Goal: Information Seeking & Learning: Learn about a topic

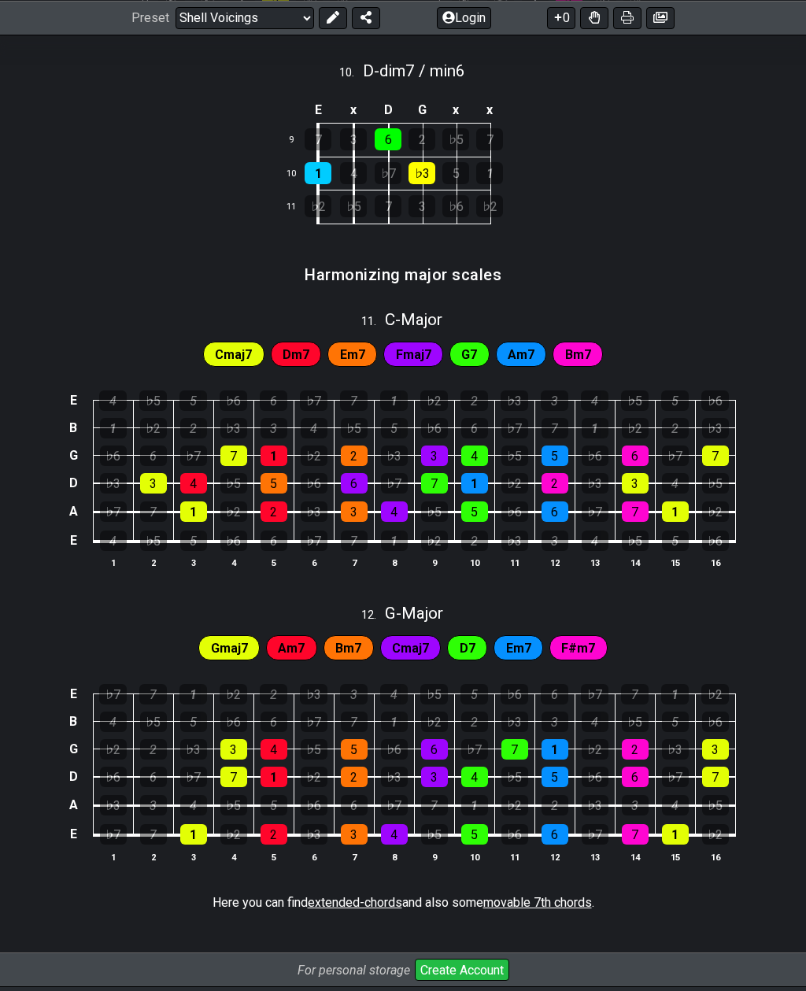
scroll to position [1658, 0]
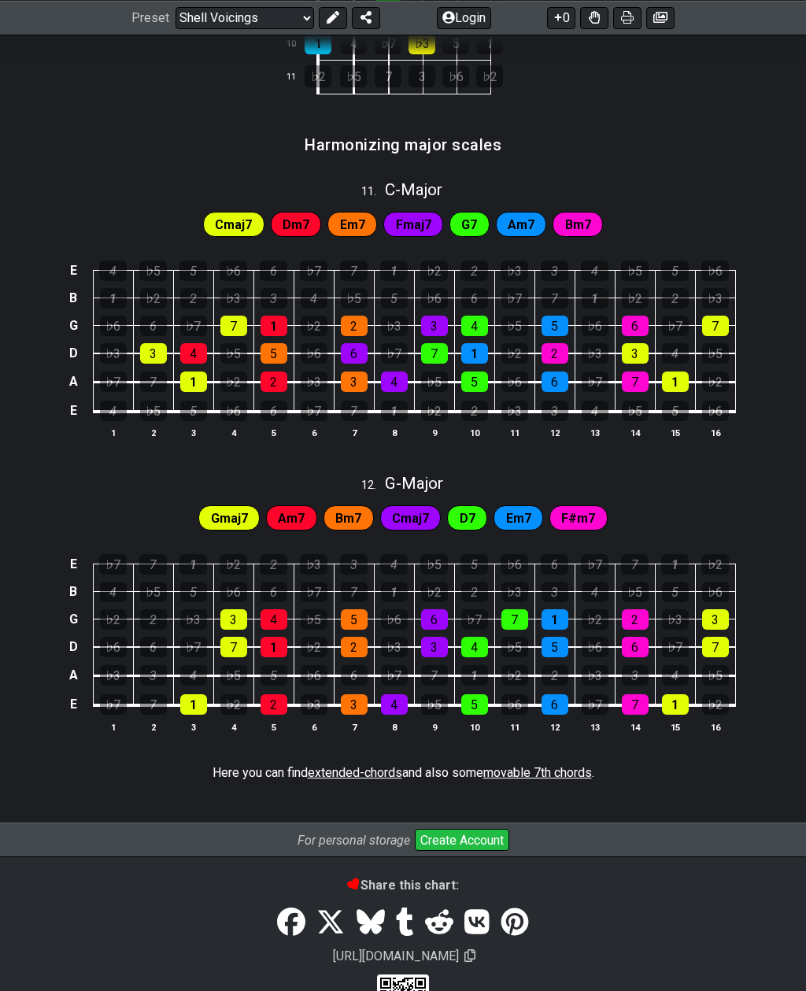
click at [338, 769] on span "extended-chords" at bounding box center [355, 772] width 94 height 15
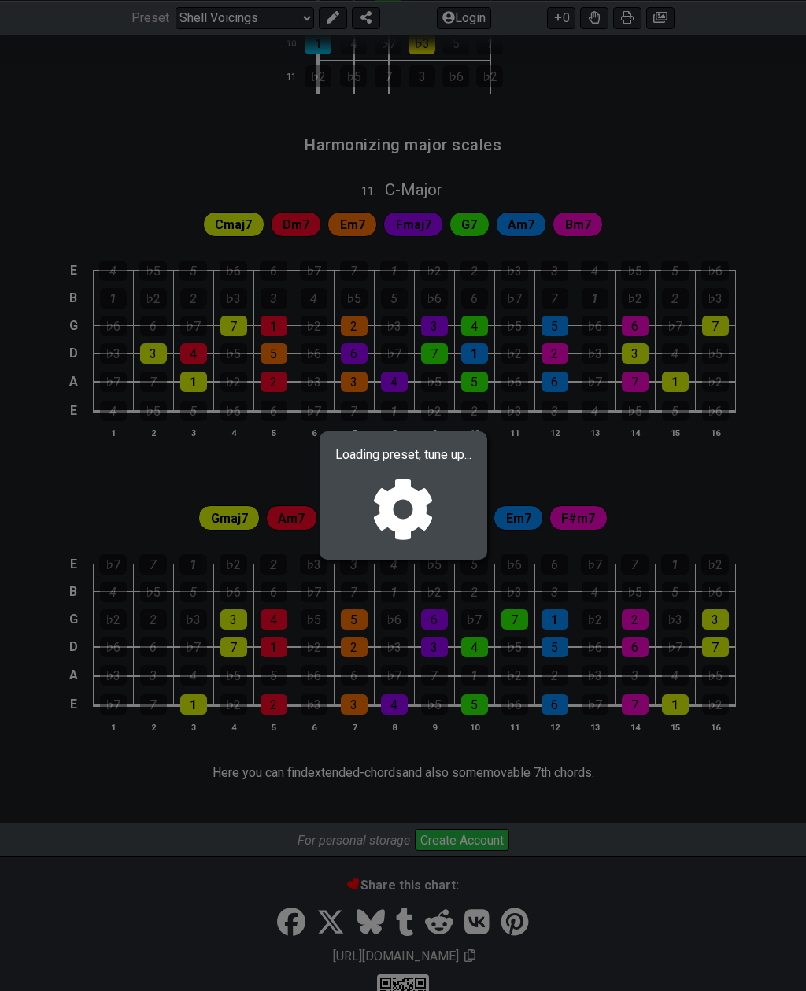
select select "/extended-chords"
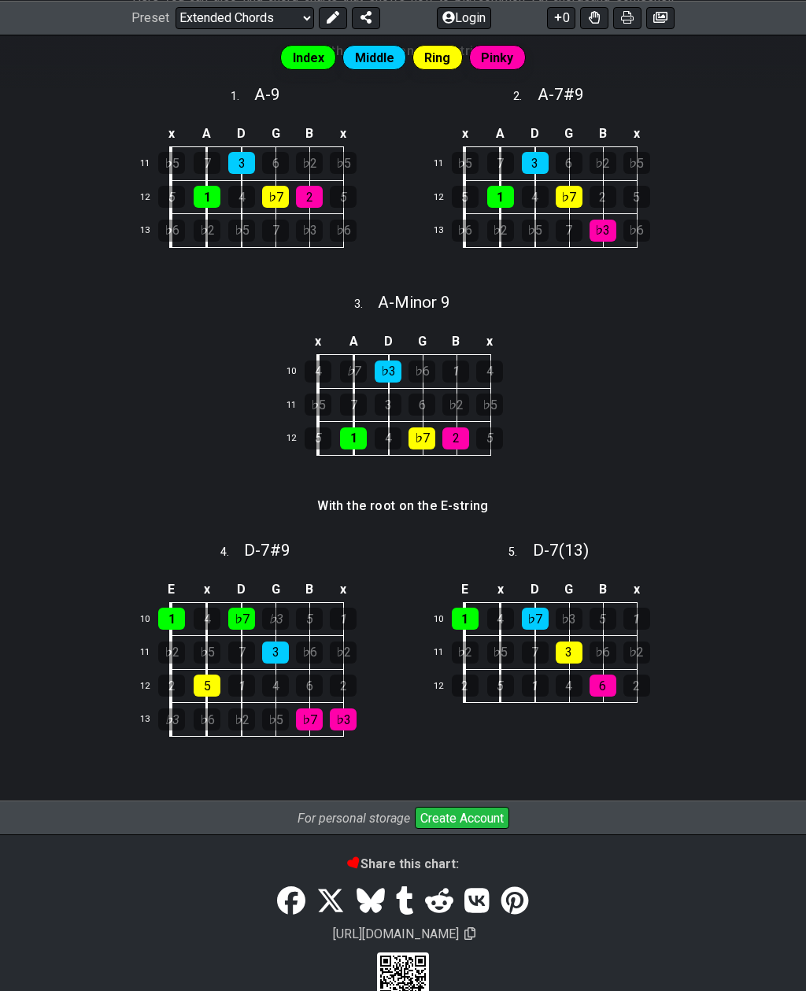
scroll to position [497, 0]
click at [0, 739] on html "Latest Charts Chart Gallery The Internet Guitar fretboard tool - view and edit …" at bounding box center [403, 265] width 806 height 1525
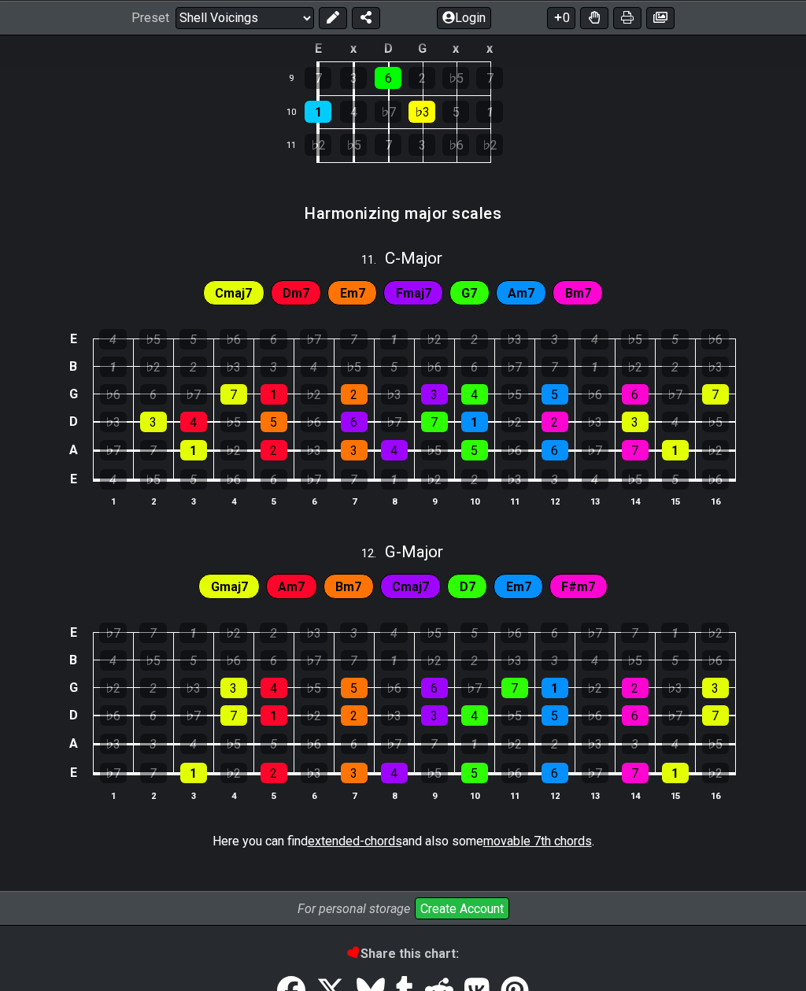
scroll to position [1658, 0]
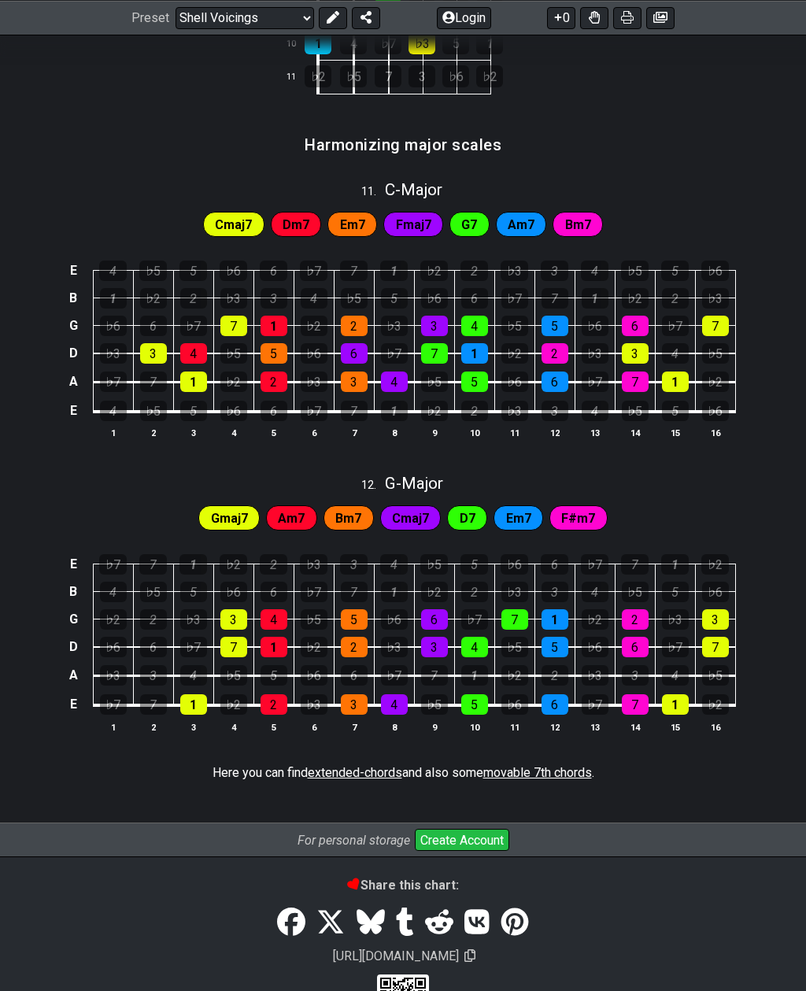
click at [575, 765] on span "movable 7th chords" at bounding box center [537, 772] width 109 height 15
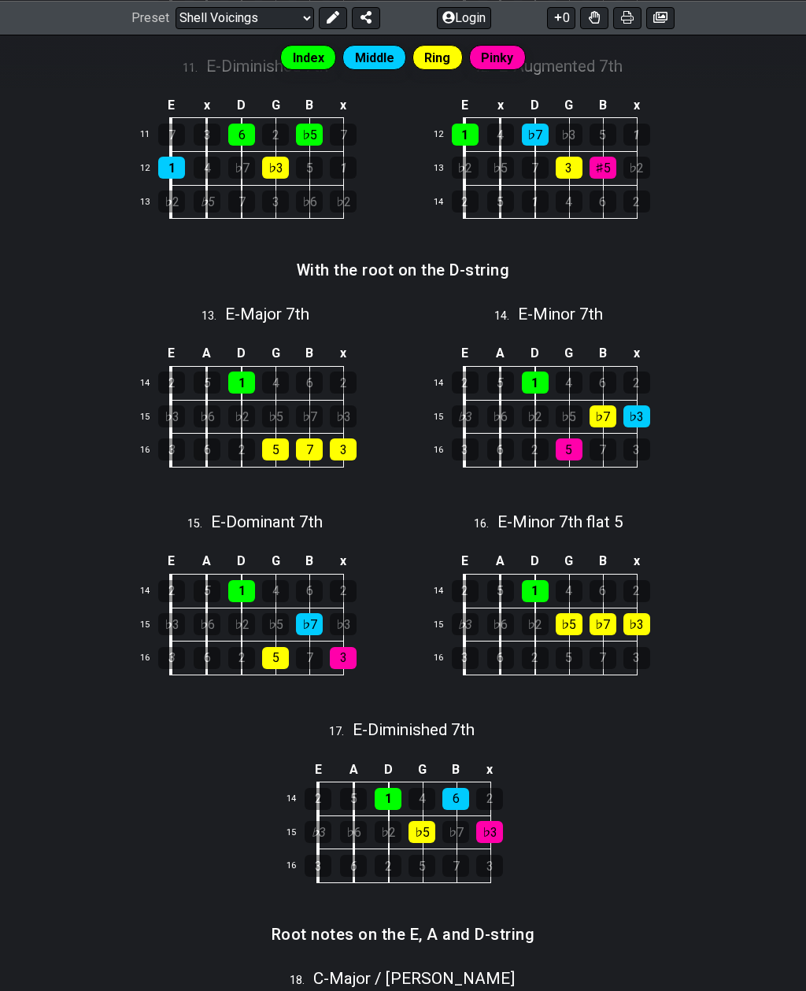
select select "/movable-7th-chords"
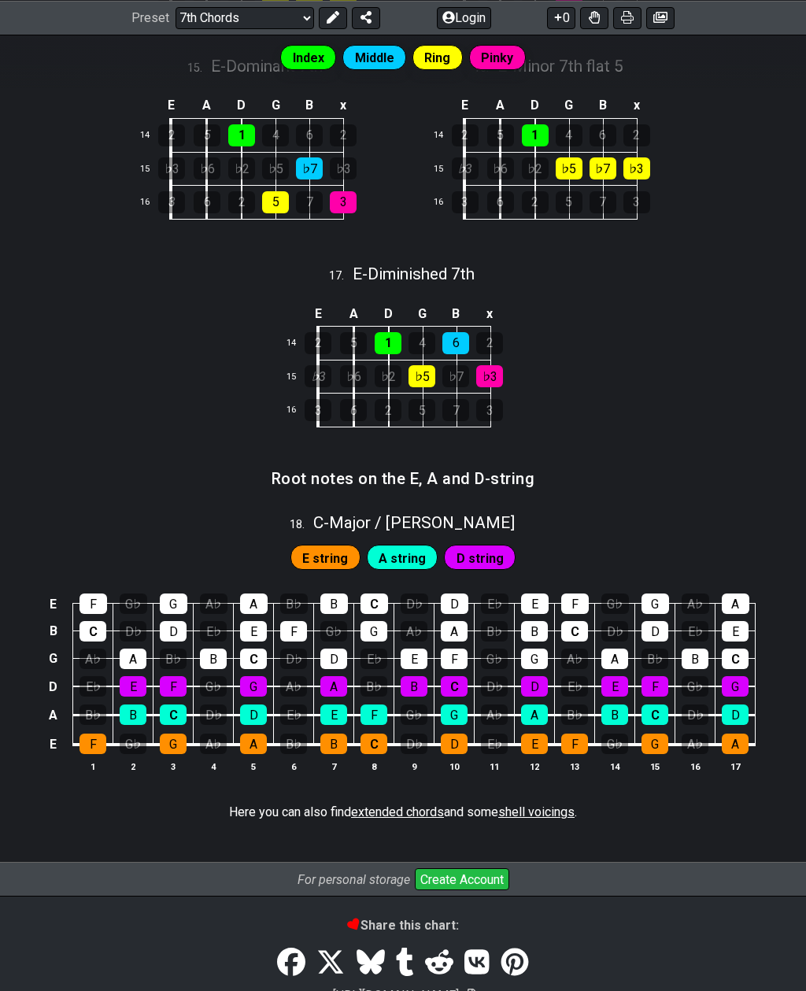
scroll to position [2117, 0]
